Goal: Transaction & Acquisition: Download file/media

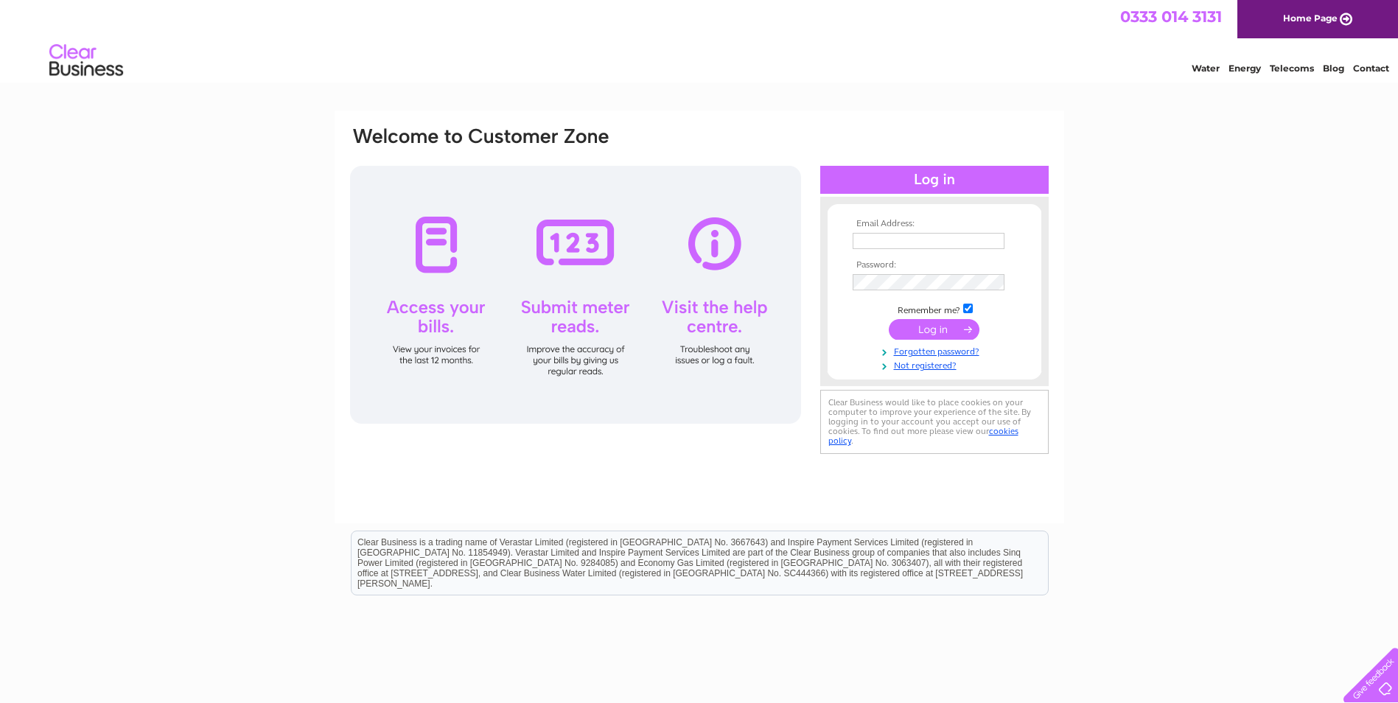
type input "bursar@harlestone.northants-ecl.gov.uk"
click at [919, 332] on input "submit" at bounding box center [934, 329] width 91 height 21
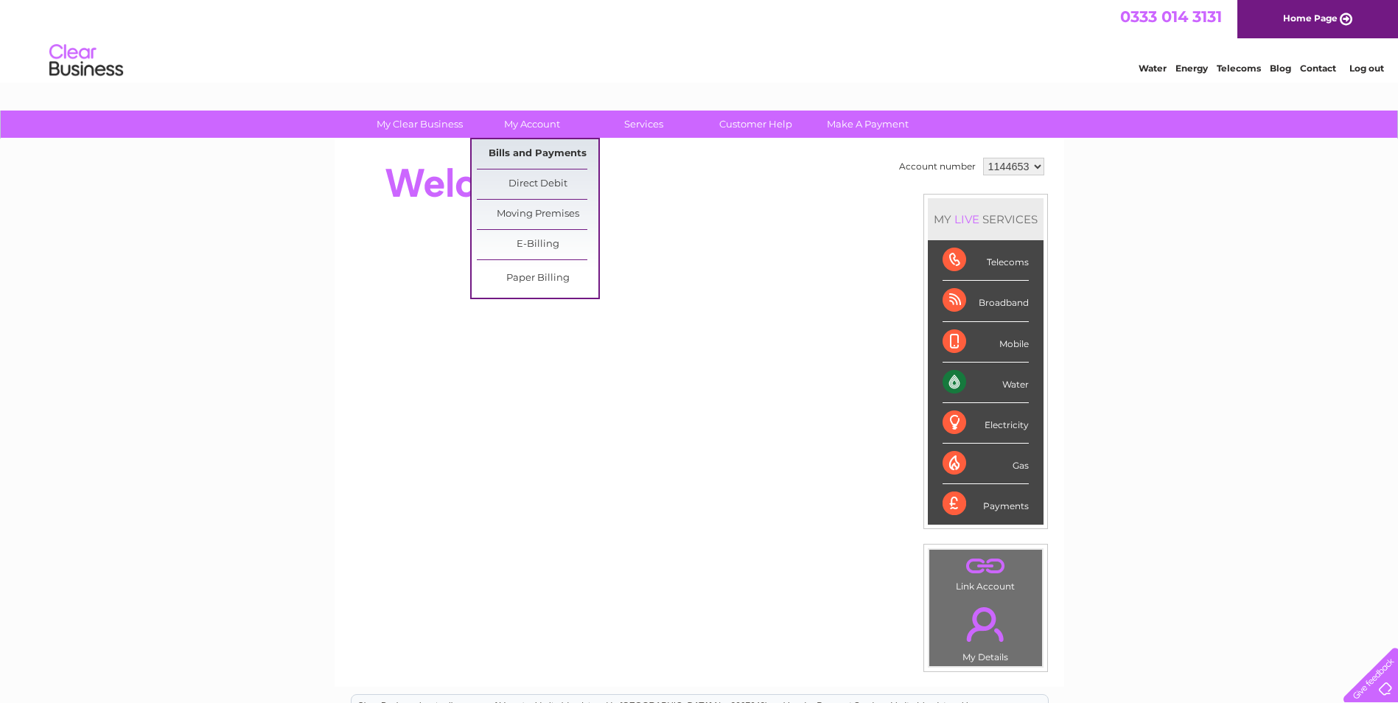
click at [541, 151] on link "Bills and Payments" at bounding box center [538, 153] width 122 height 29
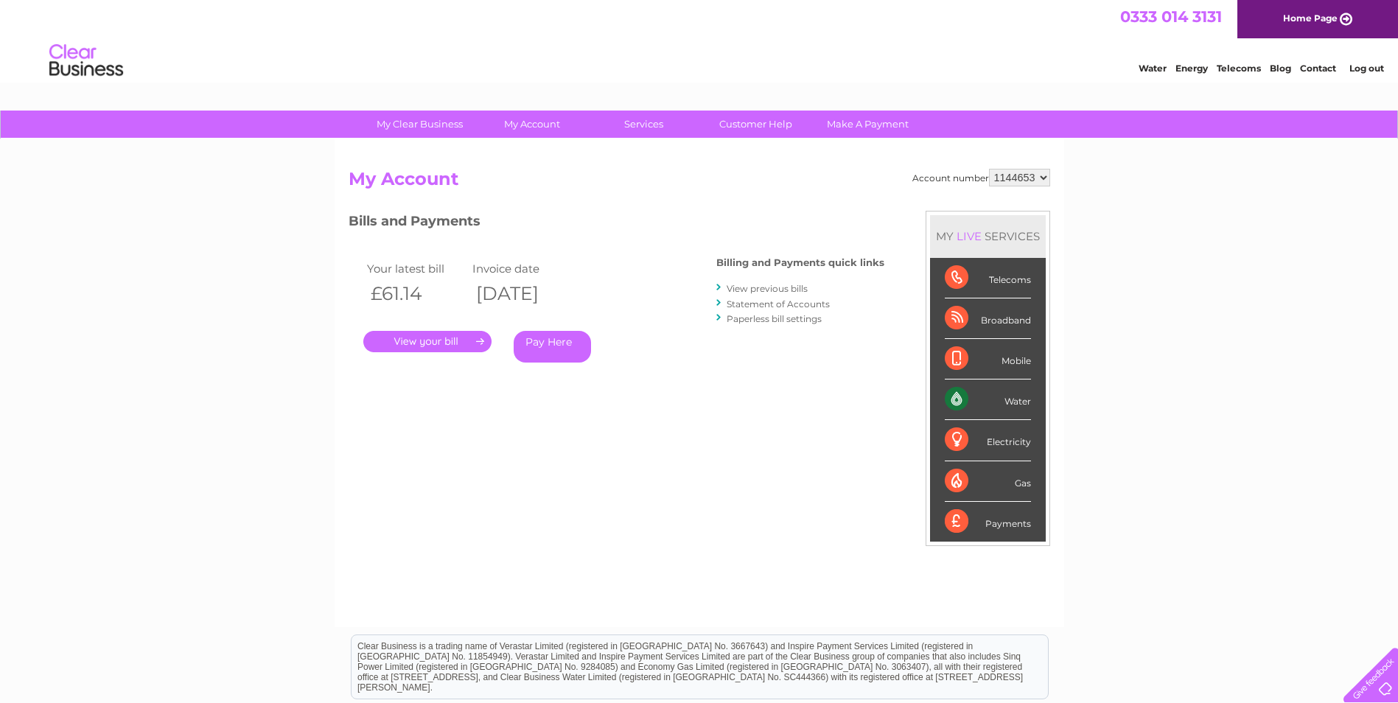
click at [434, 342] on link "." at bounding box center [427, 341] width 128 height 21
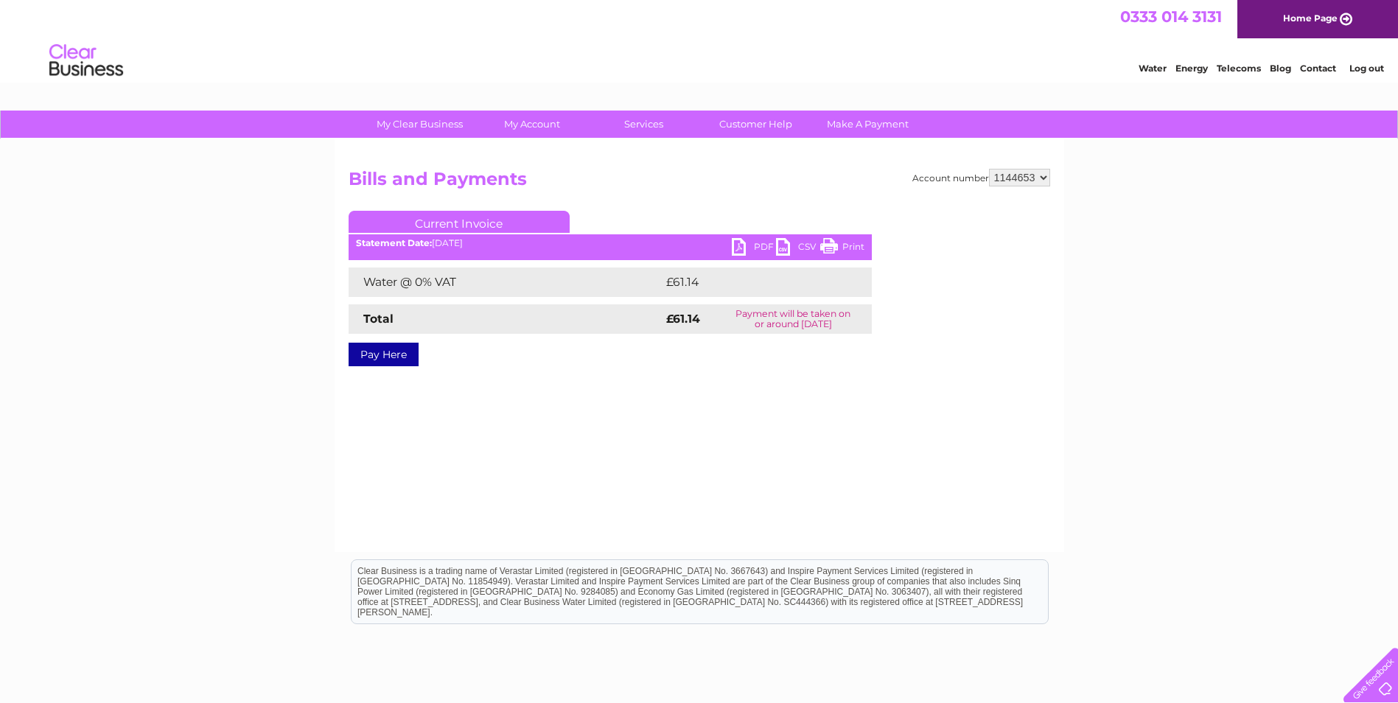
click at [765, 251] on link "PDF" at bounding box center [754, 248] width 44 height 21
